Goal: Task Accomplishment & Management: Manage account settings

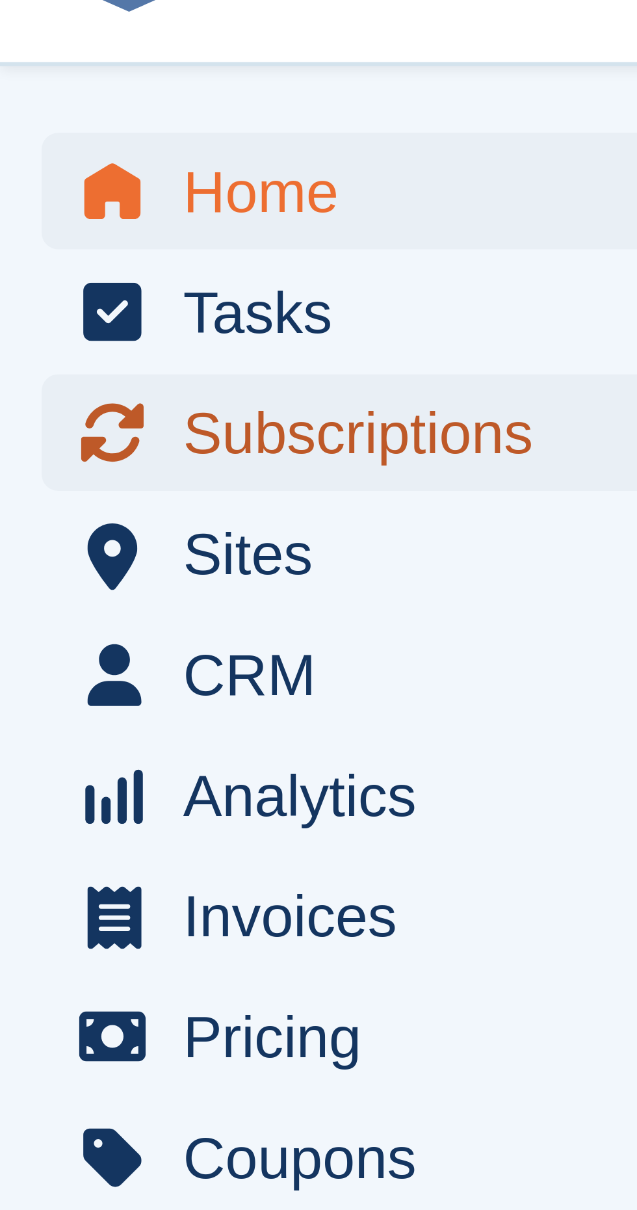
click at [54, 94] on span "Subscriptions" at bounding box center [68, 93] width 78 height 18
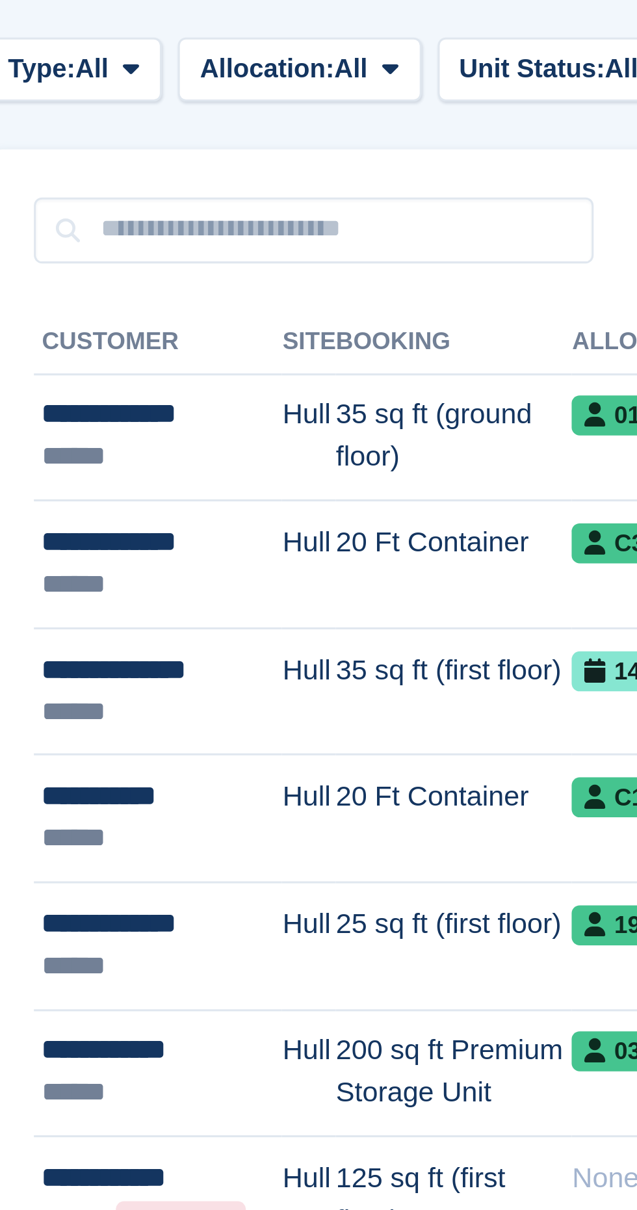
click at [198, 384] on div "**********" at bounding box center [207, 387] width 78 height 14
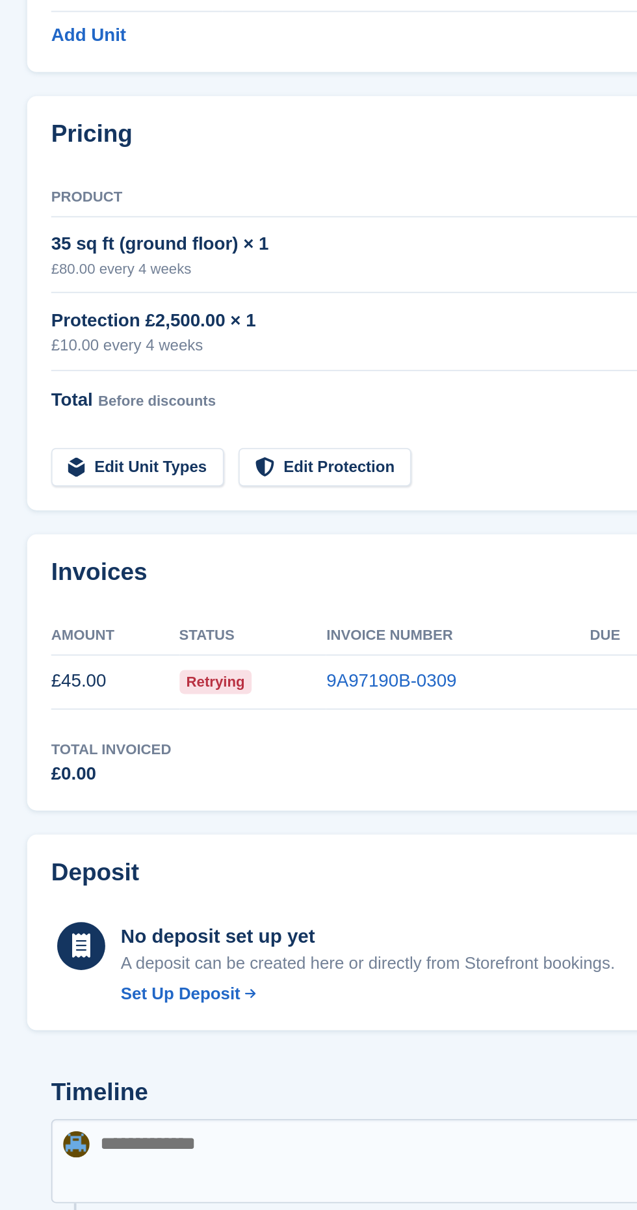
click at [246, 554] on span "Retrying" at bounding box center [252, 555] width 40 height 13
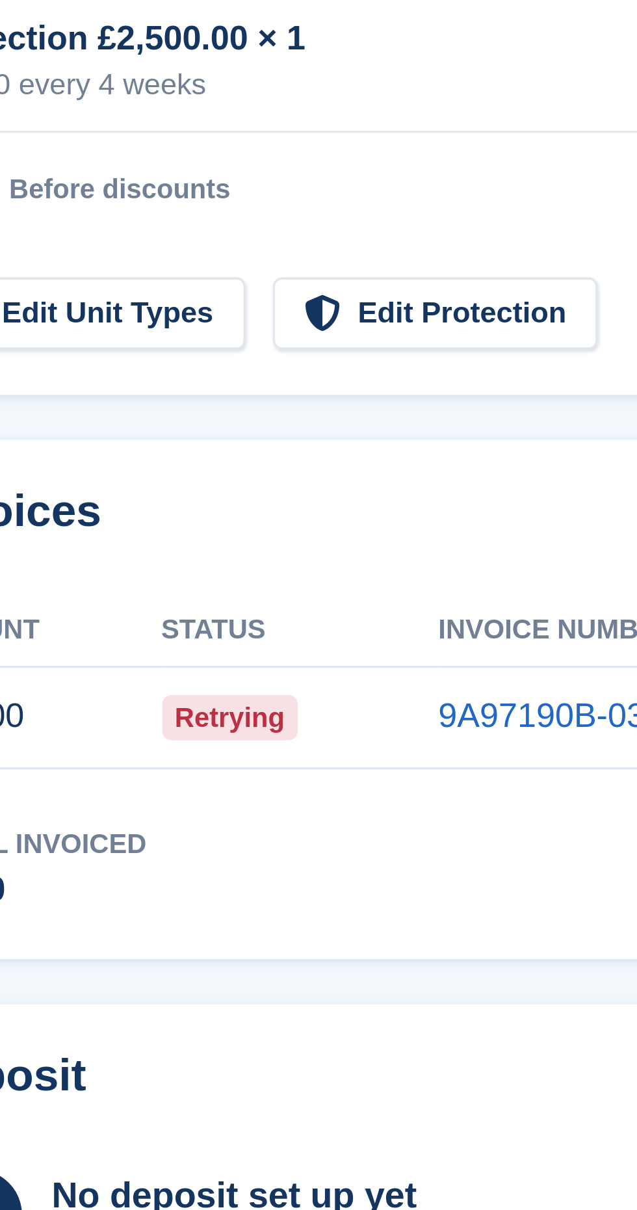
click at [245, 551] on span "Retrying" at bounding box center [252, 555] width 40 height 13
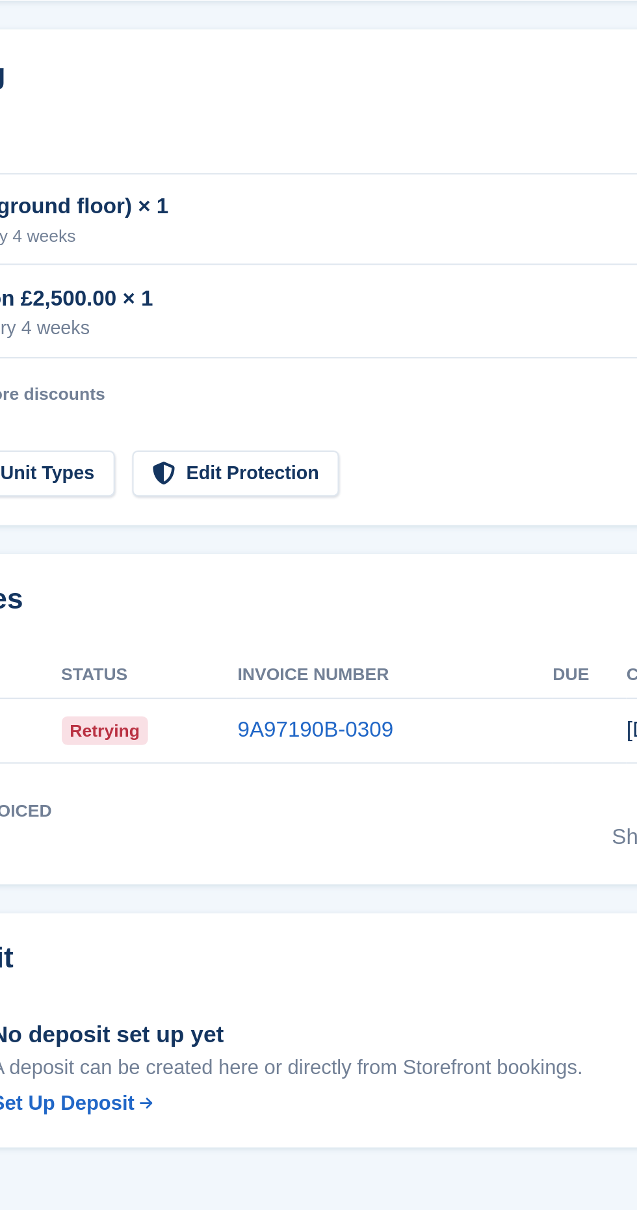
click at [344, 551] on link "9A97190B-0309" at bounding box center [346, 554] width 70 height 11
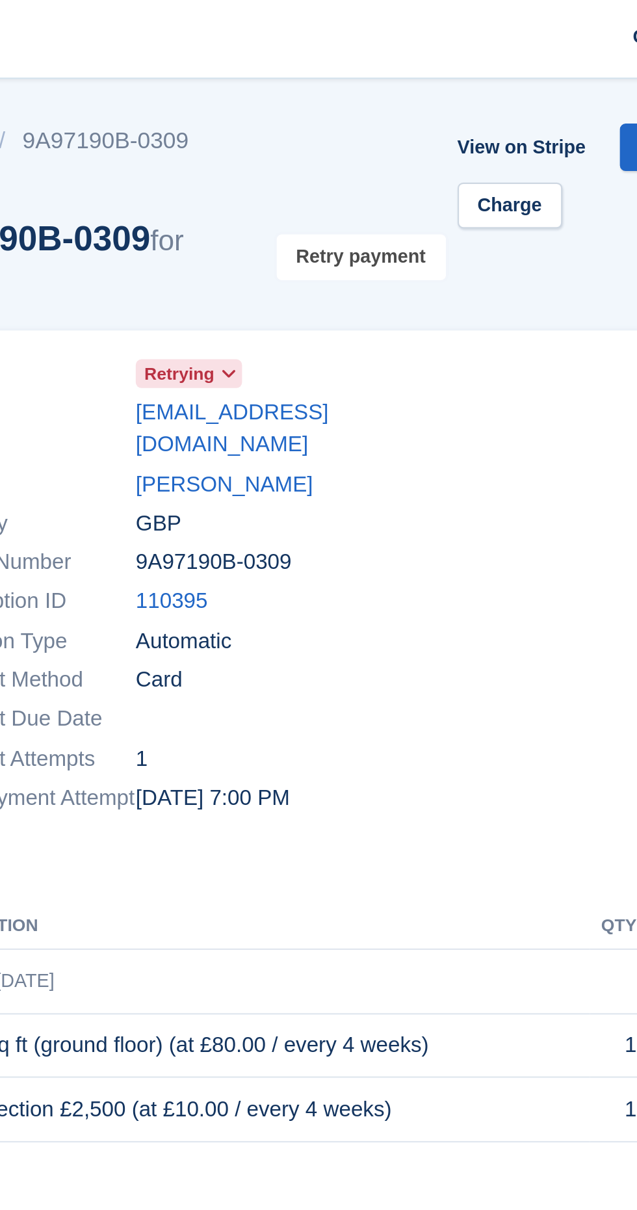
click at [362, 115] on button "Retry payment" at bounding box center [359, 116] width 77 height 21
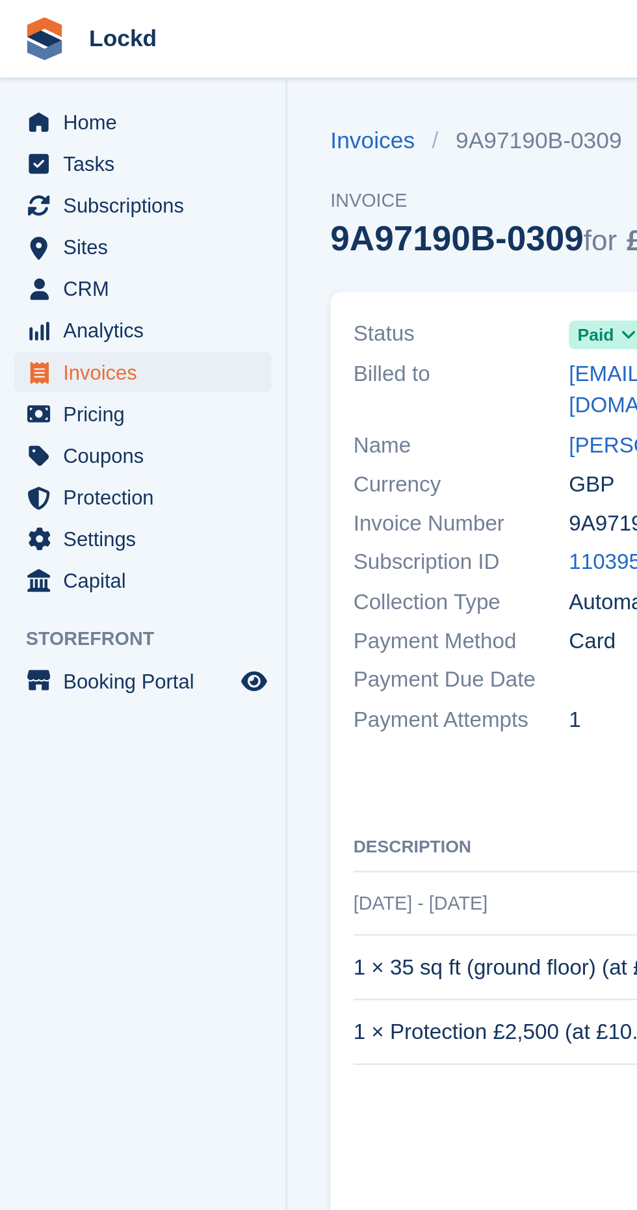
click at [52, 88] on span "Subscriptions" at bounding box center [68, 93] width 78 height 18
